Goal: Task Accomplishment & Management: Use online tool/utility

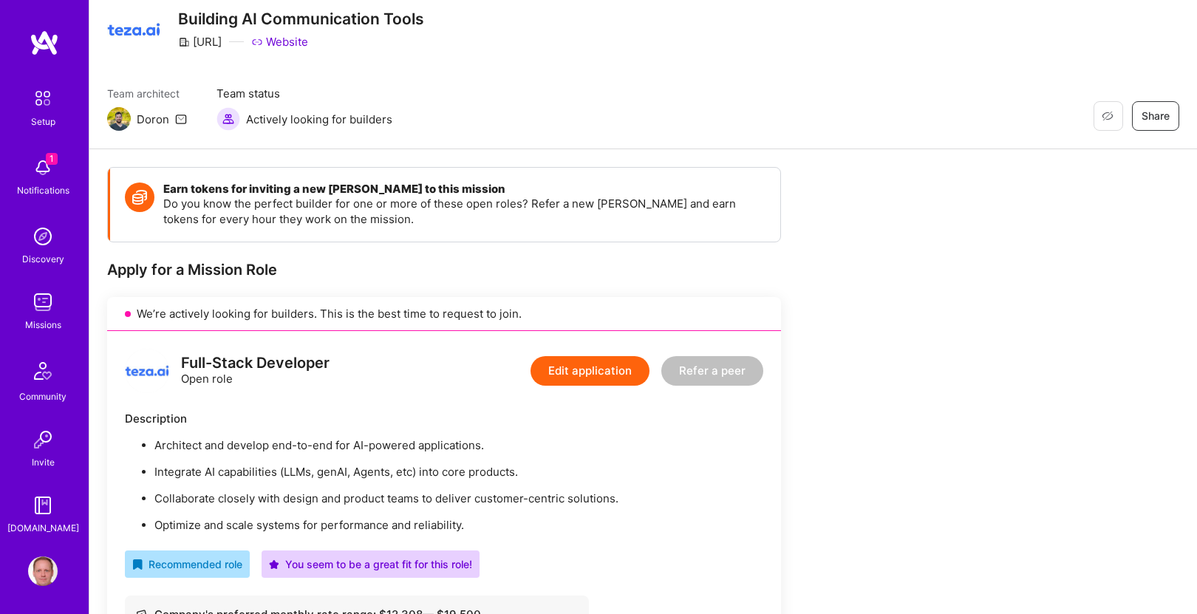
scroll to position [181, 0]
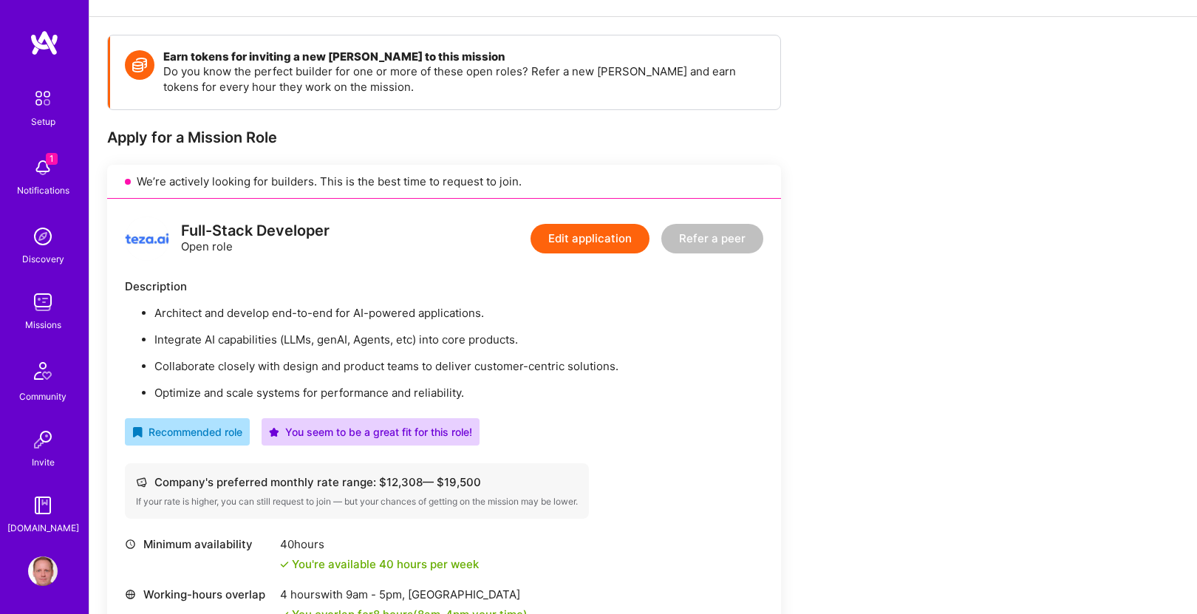
click at [40, 159] on img at bounding box center [43, 168] width 30 height 30
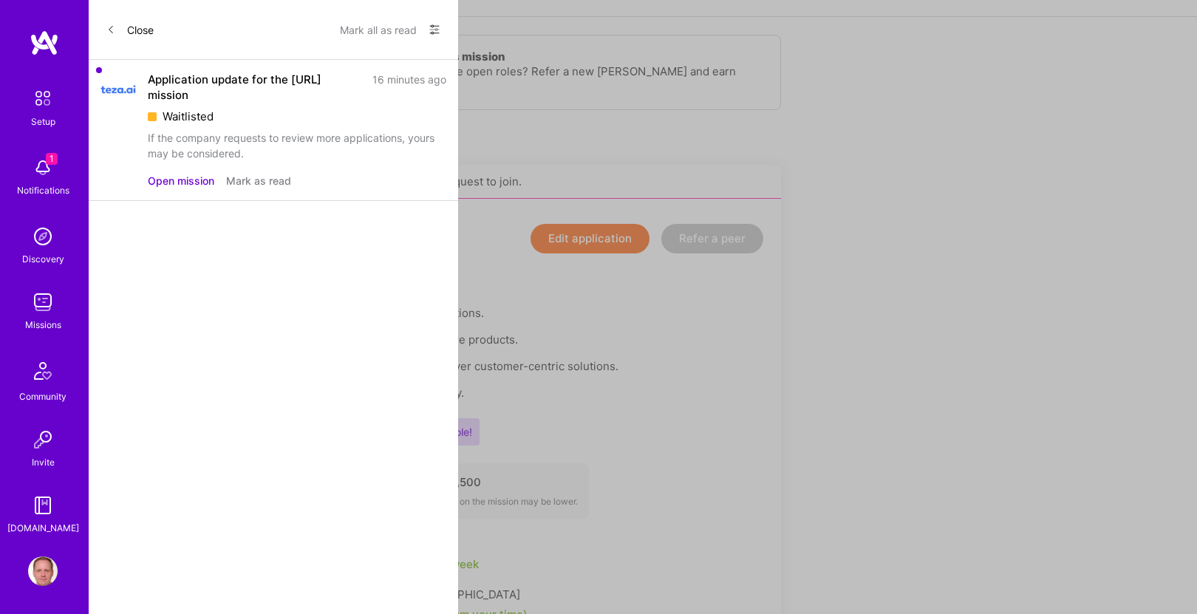
click at [187, 115] on div "Waitlisted" at bounding box center [297, 117] width 298 height 16
copy div "Waitlisted"
click at [204, 177] on button "Open mission" at bounding box center [181, 181] width 66 height 16
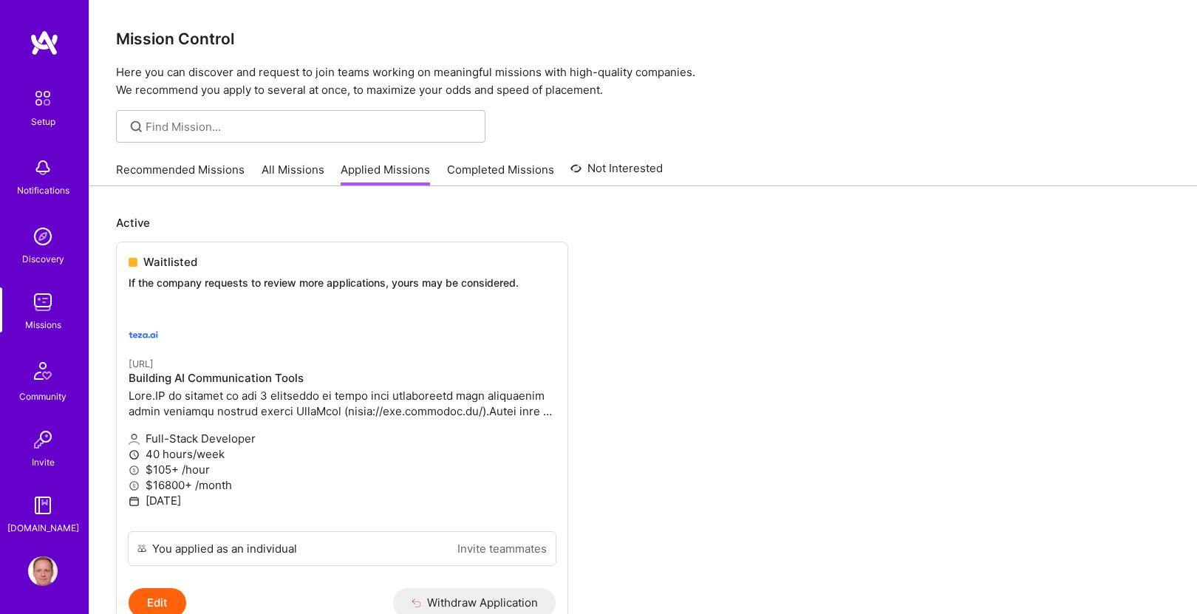
click at [293, 167] on link "All Missions" at bounding box center [292, 174] width 63 height 24
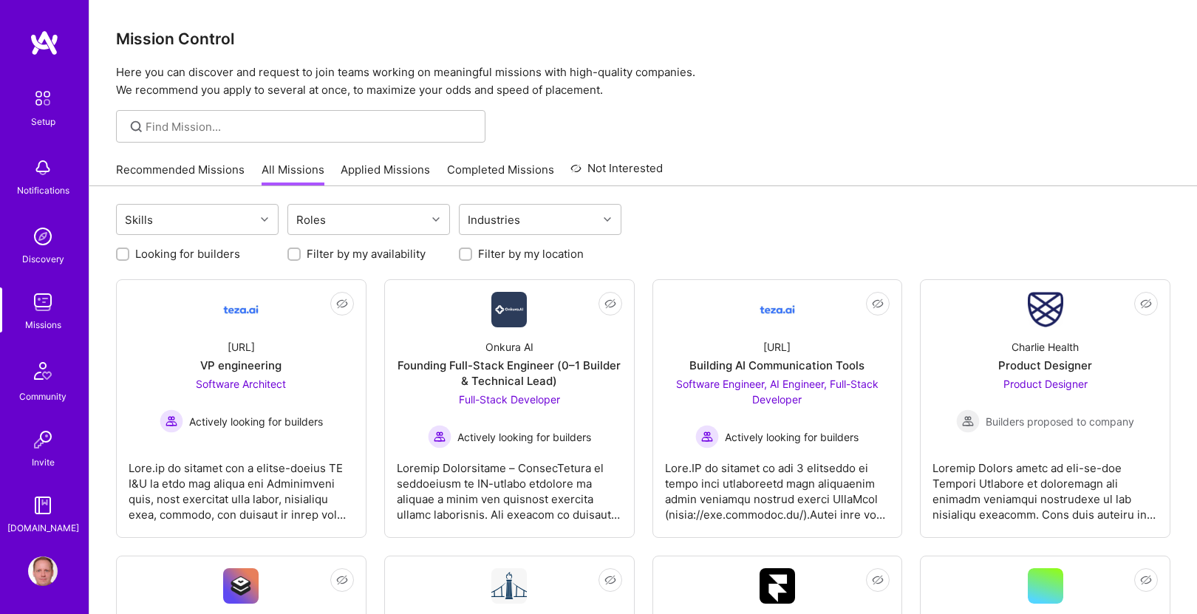
click at [185, 249] on label "Looking for builders" at bounding box center [187, 254] width 105 height 16
click at [129, 250] on input "Looking for builders" at bounding box center [124, 255] width 10 height 10
checkbox input "true"
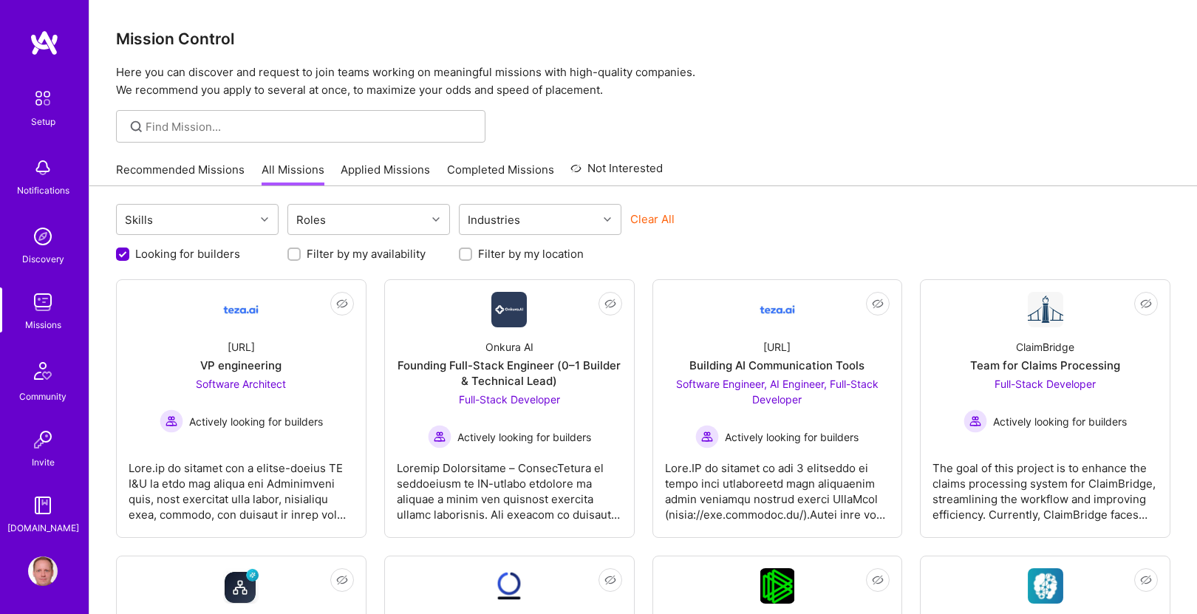
click at [381, 253] on label "Filter by my availability" at bounding box center [366, 254] width 119 height 16
click at [301, 253] on input "Filter by my availability" at bounding box center [295, 255] width 10 height 10
checkbox input "true"
click at [502, 253] on label "Filter by my location" at bounding box center [531, 254] width 106 height 16
click at [472, 253] on input "Filter by my location" at bounding box center [467, 255] width 10 height 10
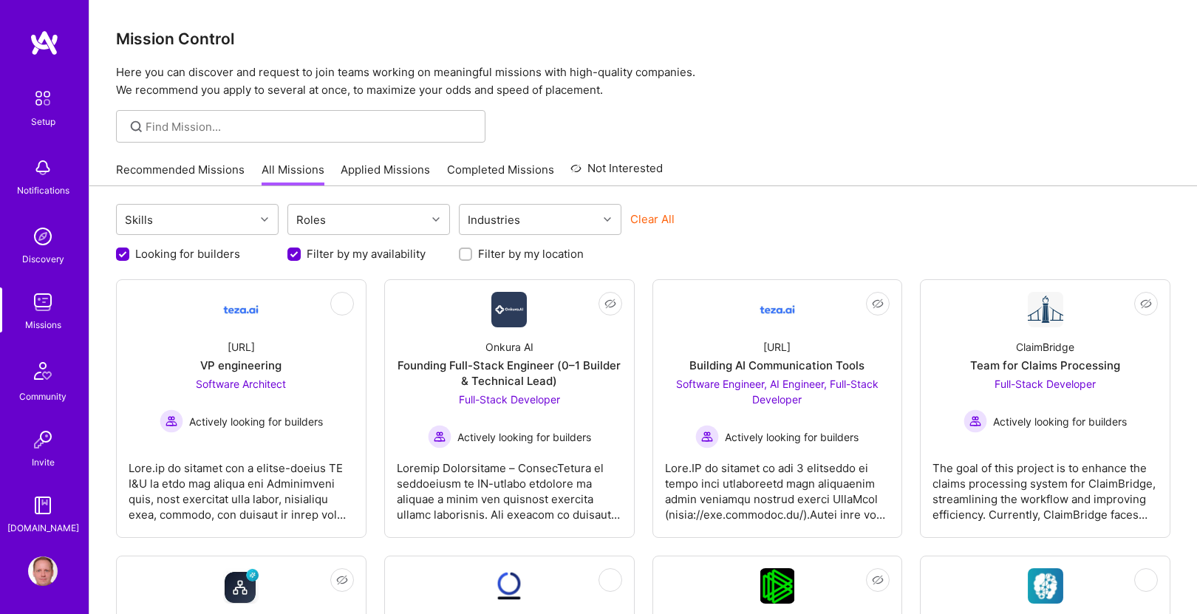
checkbox input "true"
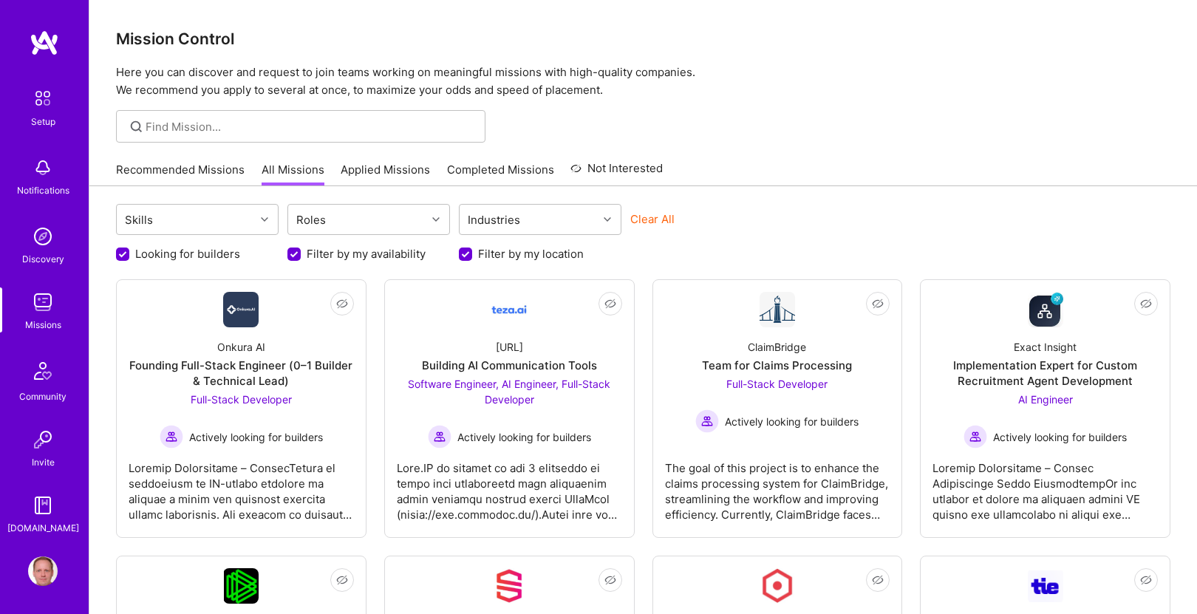
click at [50, 300] on img at bounding box center [43, 302] width 30 height 30
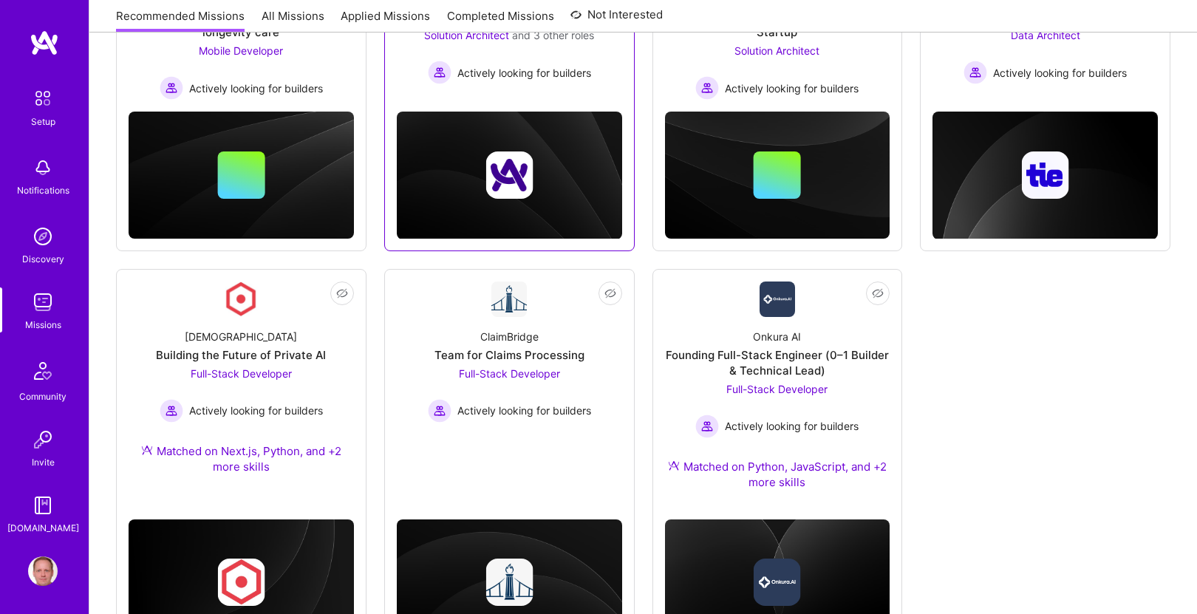
scroll to position [397, 0]
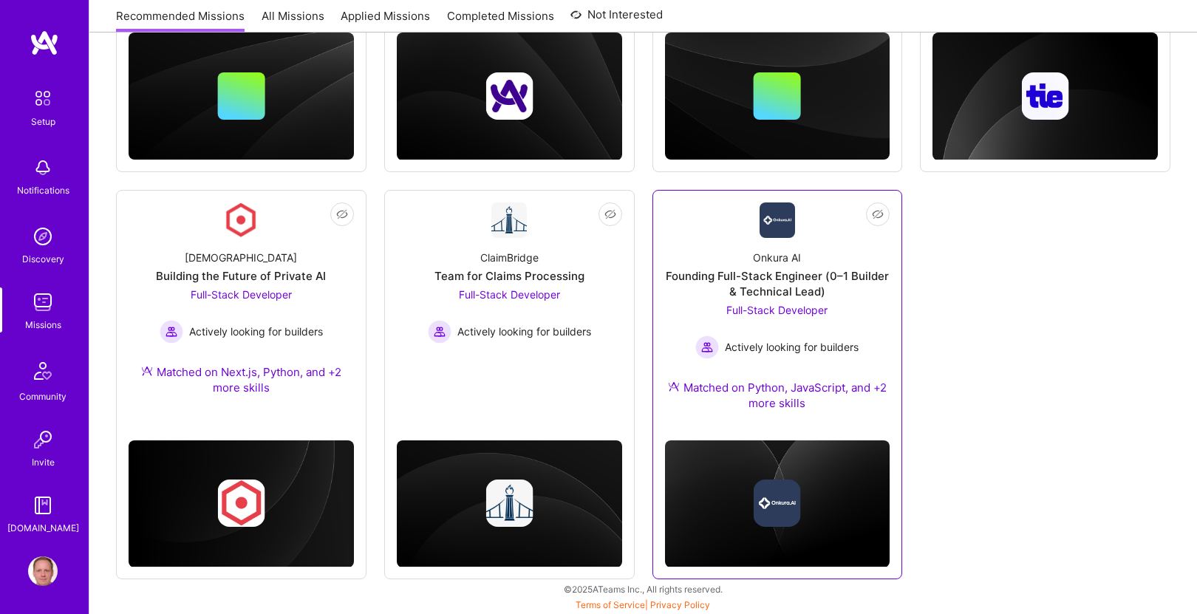
click at [722, 271] on div "Founding Full-Stack Engineer (0–1 Builder & Technical Lead)" at bounding box center [777, 283] width 225 height 31
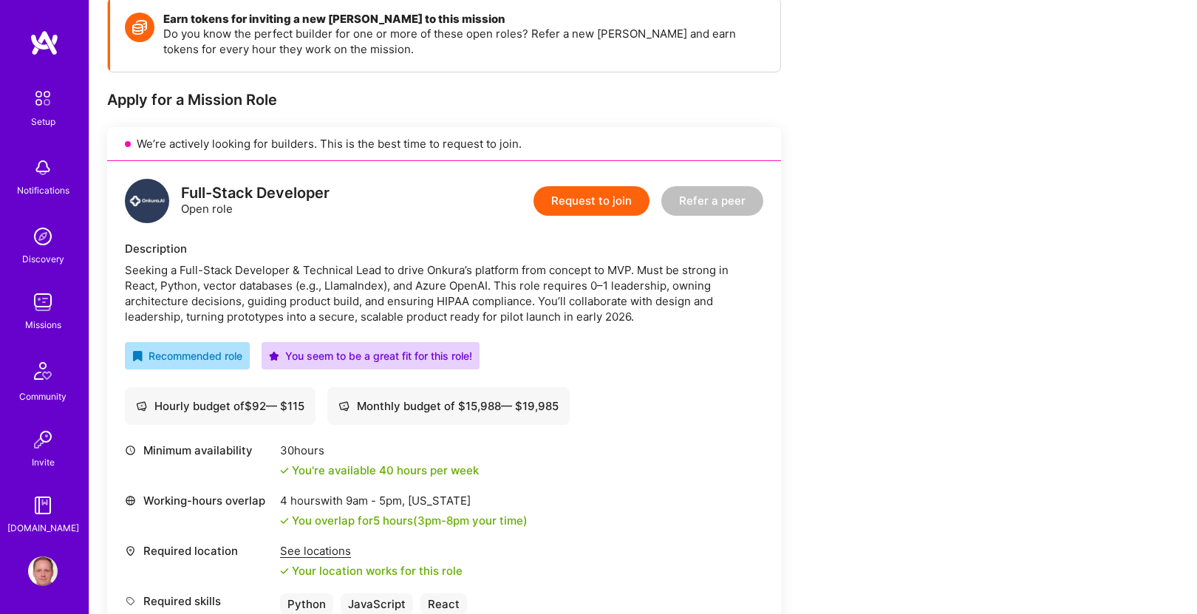
scroll to position [182, 0]
